Goal: Transaction & Acquisition: Purchase product/service

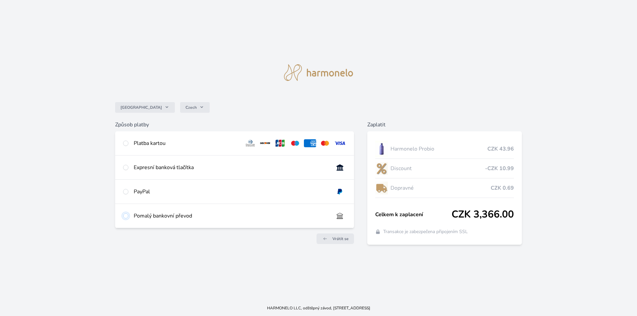
click at [126, 216] on input "radio" at bounding box center [125, 215] width 5 height 5
radio input "true"
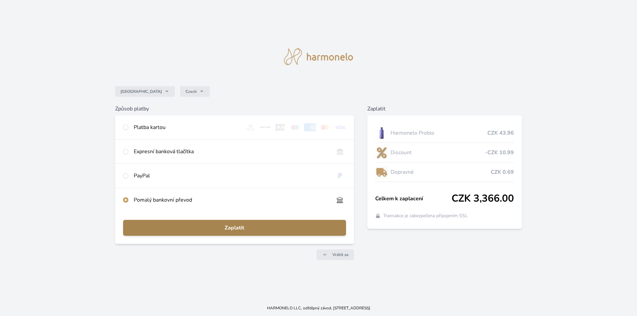
click at [200, 228] on span "Zaplatit" at bounding box center [234, 228] width 212 height 8
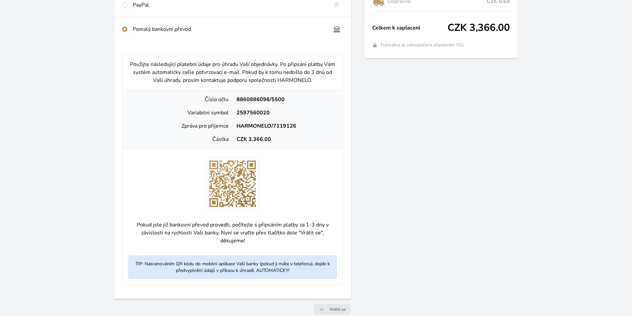
scroll to position [182, 0]
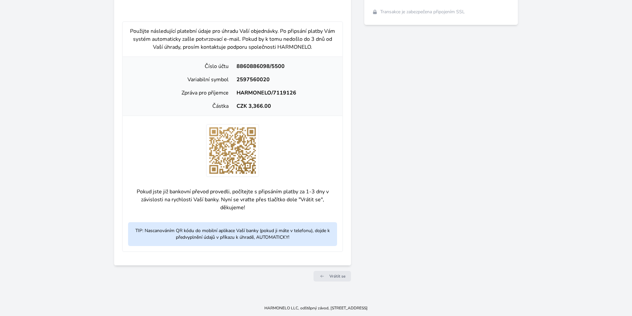
click at [266, 66] on div "8860886098/5500" at bounding box center [285, 66] width 105 height 8
drag, startPoint x: 236, startPoint y: 66, endPoint x: 267, endPoint y: 70, distance: 31.8
click at [267, 70] on div "Číslo účtu 8860886098/5500" at bounding box center [232, 66] width 214 height 13
copy div "8860886098"
drag, startPoint x: 236, startPoint y: 79, endPoint x: 274, endPoint y: 84, distance: 38.9
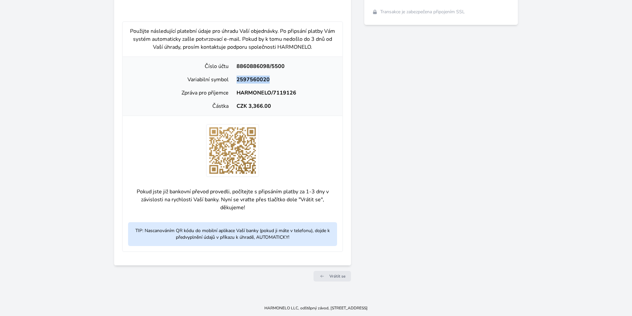
click at [274, 84] on div "Variabilní symbol 2597560020" at bounding box center [232, 79] width 214 height 13
copy div "2597560020"
drag, startPoint x: 234, startPoint y: 92, endPoint x: 307, endPoint y: 97, distance: 72.5
click at [307, 97] on div "Zpráva pro příjemce HARMONELO/7119126" at bounding box center [232, 92] width 214 height 13
copy div "HARMONELO/7119126"
